Goal: Find specific page/section: Find specific page/section

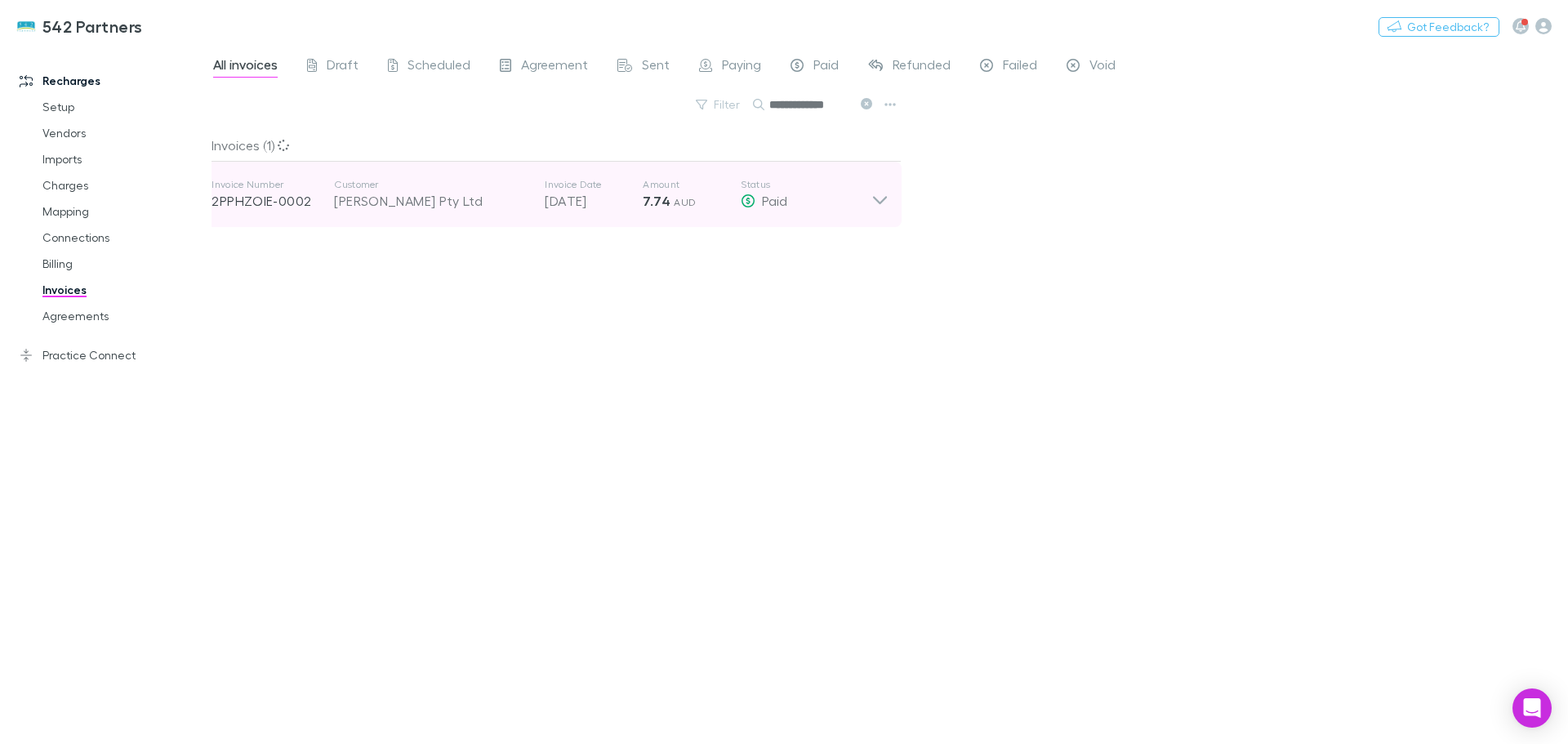
click at [395, 206] on div "[PERSON_NAME] Pty Ltd" at bounding box center [430, 201] width 194 height 20
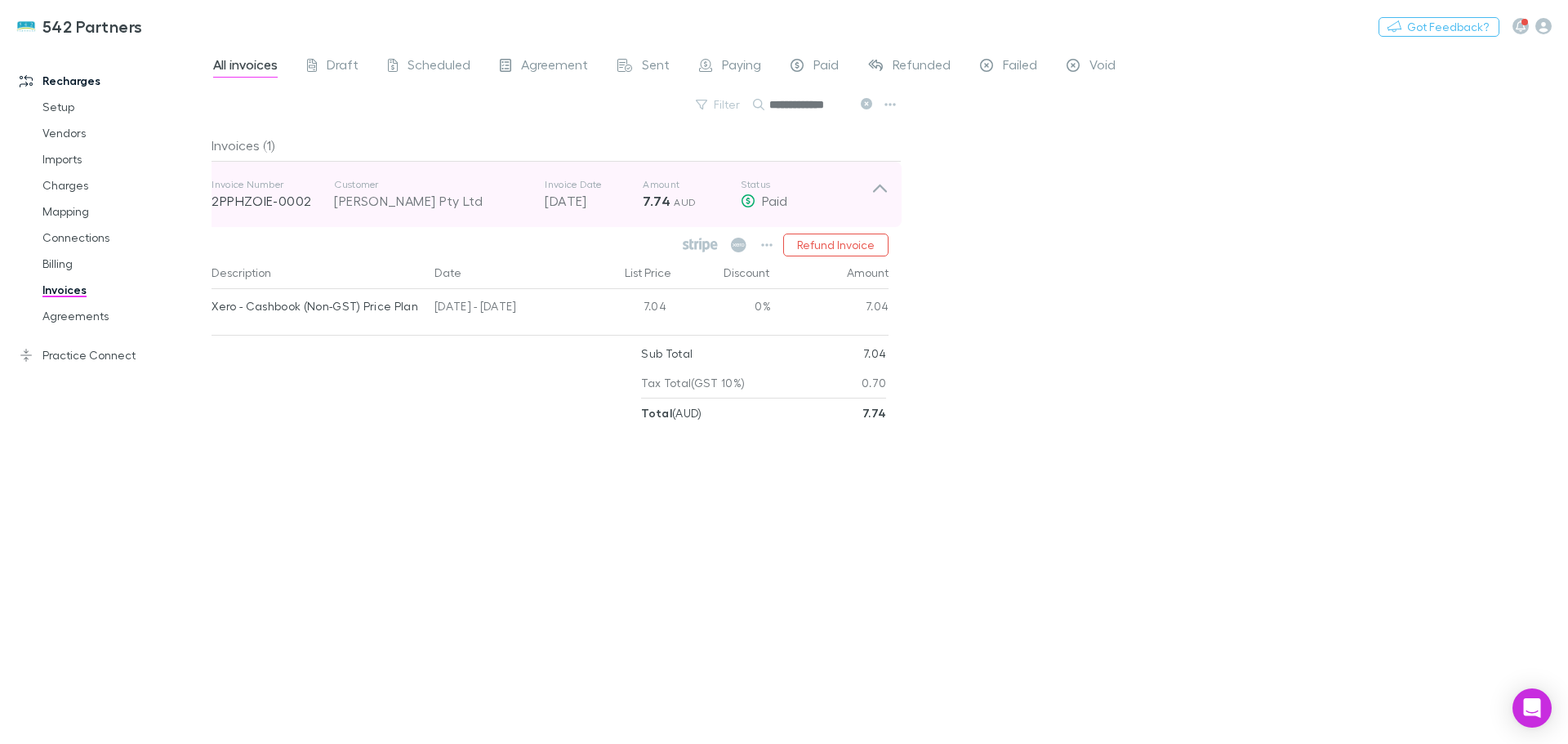
click at [395, 206] on div "[PERSON_NAME] Pty Ltd" at bounding box center [430, 201] width 194 height 20
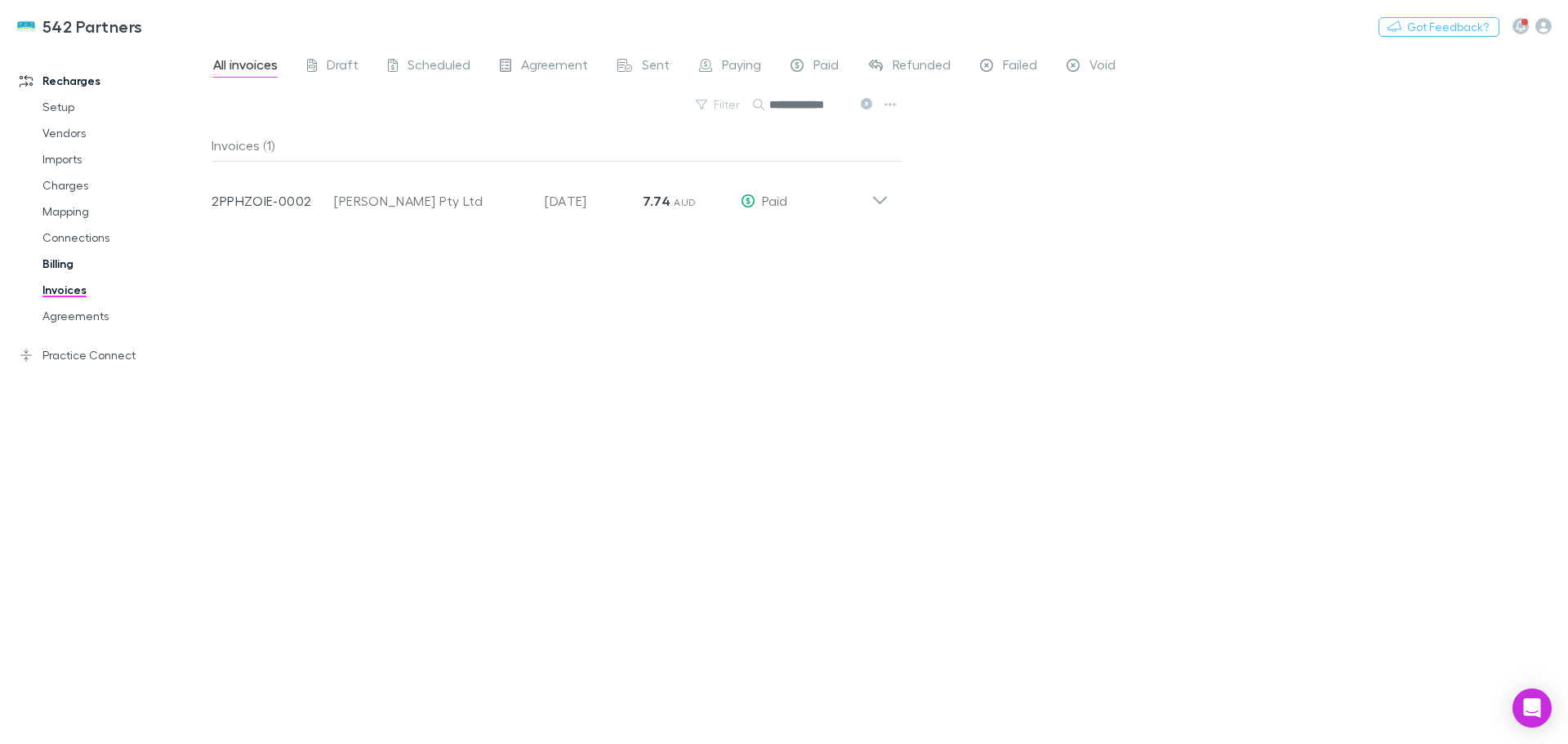
click at [52, 258] on link "Billing" at bounding box center [122, 263] width 194 height 26
